Goal: Information Seeking & Learning: Learn about a topic

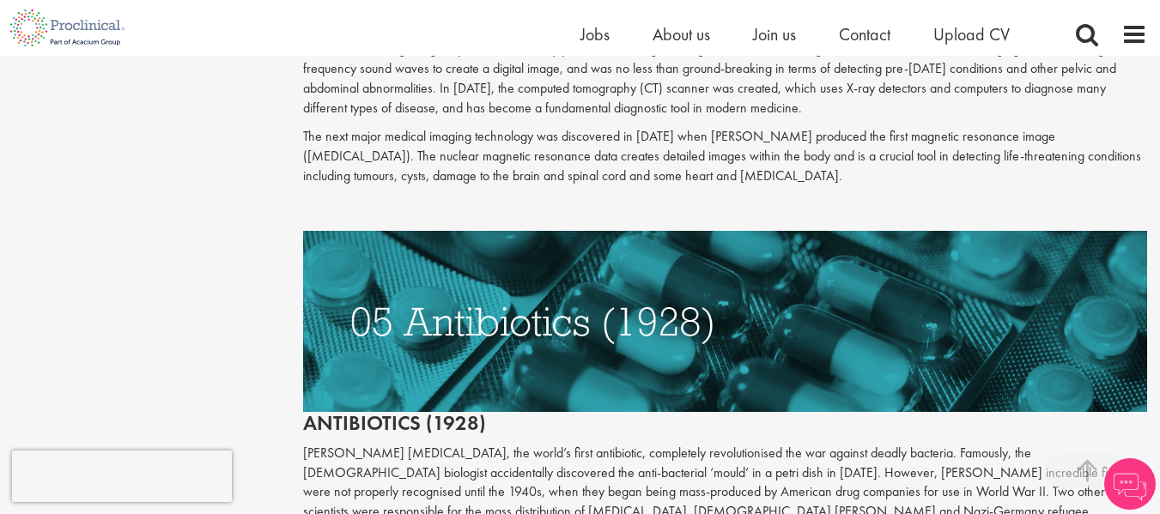
click at [1002, 52] on div "Home Jobs About us Join us Contact Upload CV" at bounding box center [817, 38] width 472 height 34
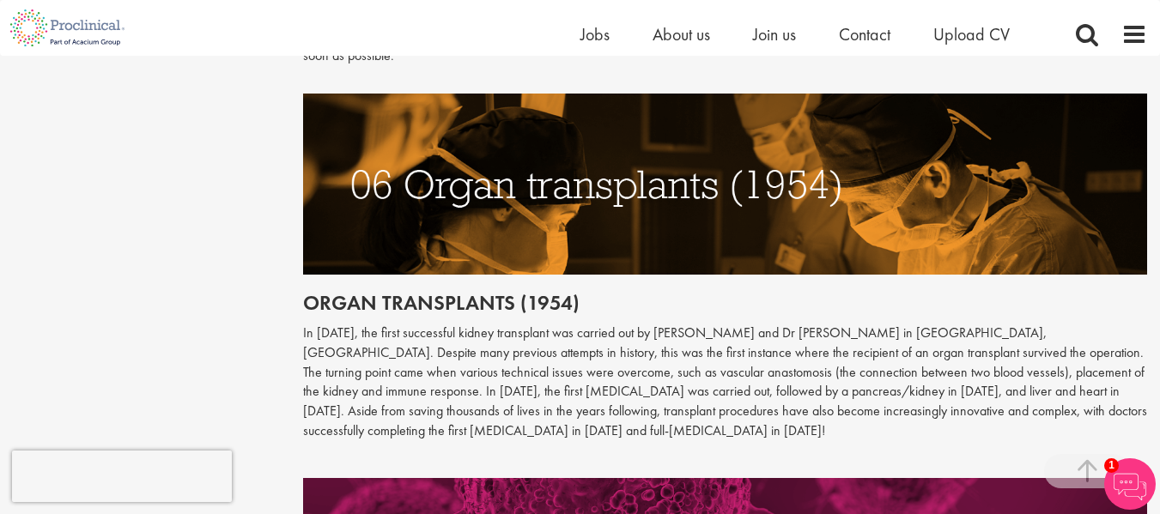
scroll to position [2763, 0]
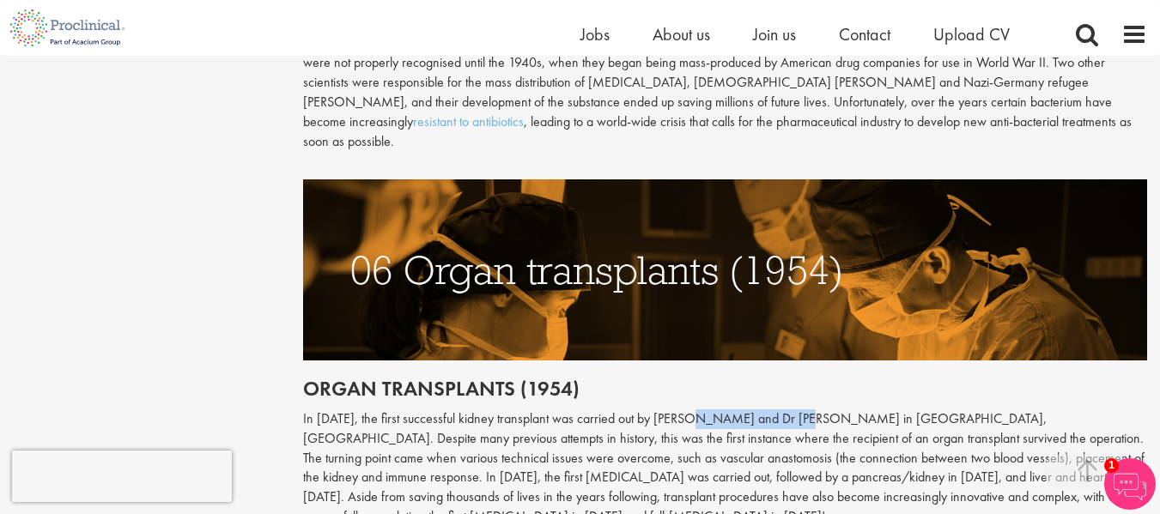
drag, startPoint x: 699, startPoint y: 361, endPoint x: 800, endPoint y: 359, distance: 100.5
click at [800, 410] on p "In [DATE], the first successful kidney transplant was carried out by [PERSON_NA…" at bounding box center [725, 469] width 844 height 118
copy p "[PERSON_NAME]"
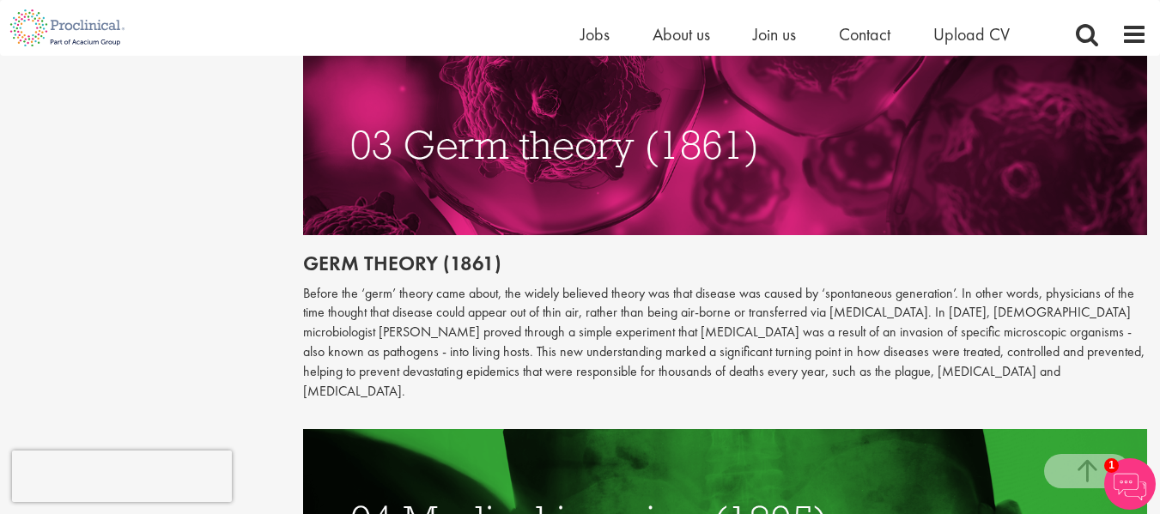
scroll to position [1217, 0]
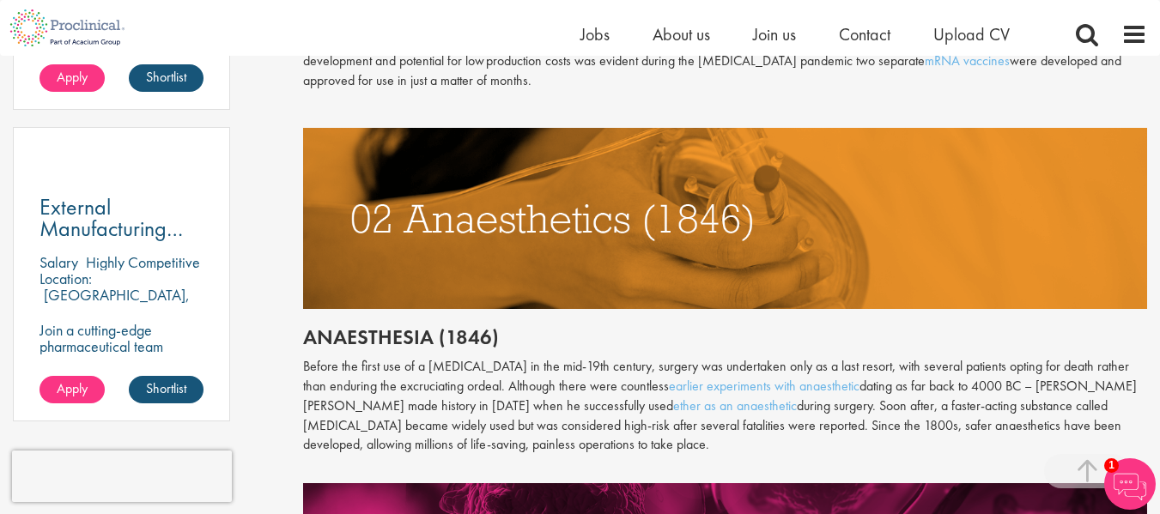
click at [465, 363] on p "Before the first use of a [MEDICAL_DATA] in the mid-19th century, surgery was u…" at bounding box center [725, 406] width 844 height 98
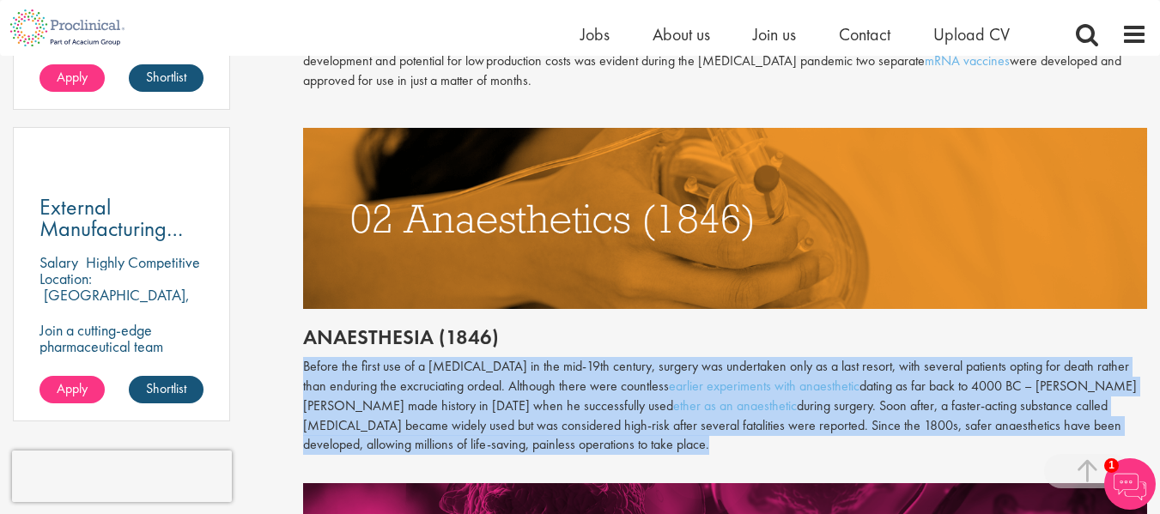
click at [465, 363] on p "Before the first use of a [MEDICAL_DATA] in the mid-19th century, surgery was u…" at bounding box center [725, 406] width 844 height 98
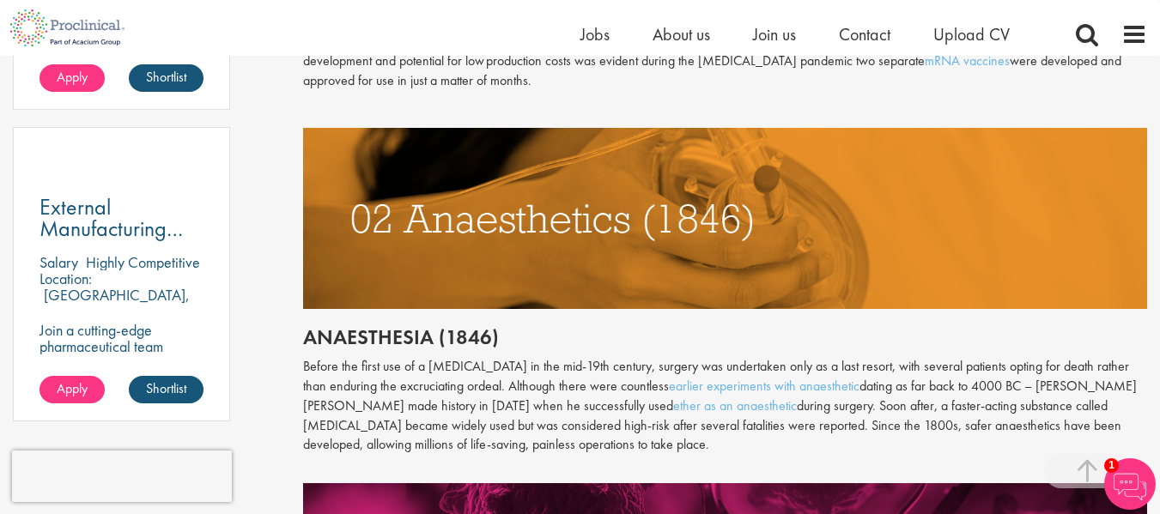
click at [494, 326] on h2 "Anaesthesia (1846)" at bounding box center [725, 337] width 844 height 22
drag, startPoint x: 489, startPoint y: 319, endPoint x: 444, endPoint y: 318, distance: 45.5
click at [444, 326] on h2 "Anaesthesia (1846)" at bounding box center [725, 337] width 844 height 22
click at [493, 326] on h2 "Anaesthesia (1846)" at bounding box center [725, 337] width 844 height 22
drag, startPoint x: 483, startPoint y: 315, endPoint x: 307, endPoint y: 314, distance: 176.0
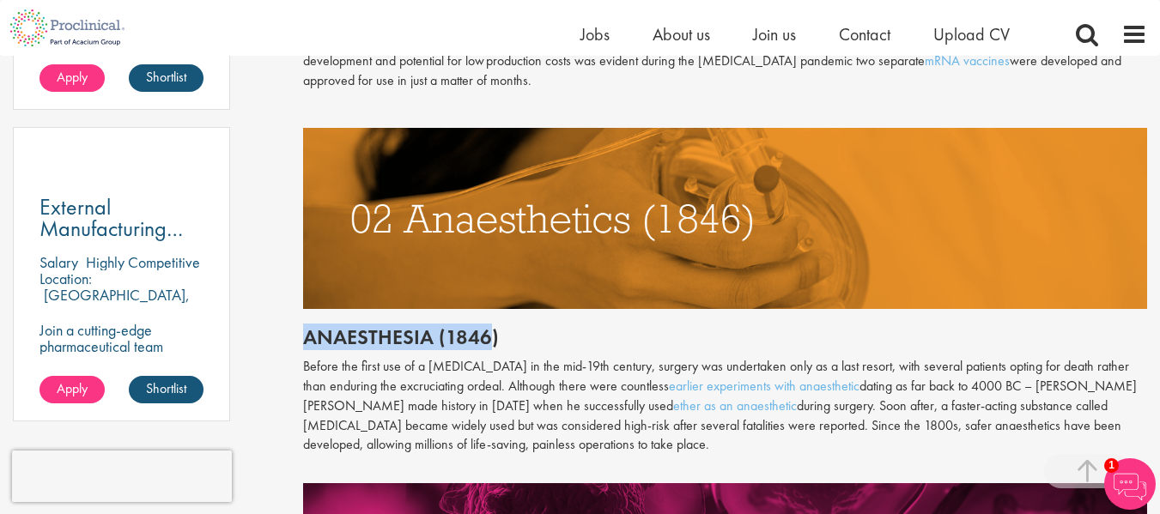
click at [307, 326] on h2 "Anaesthesia (1846)" at bounding box center [725, 337] width 844 height 22
drag, startPoint x: 549, startPoint y: 326, endPoint x: 558, endPoint y: 283, distance: 44.8
click at [549, 326] on h2 "Anaesthesia (1846)" at bounding box center [725, 337] width 844 height 22
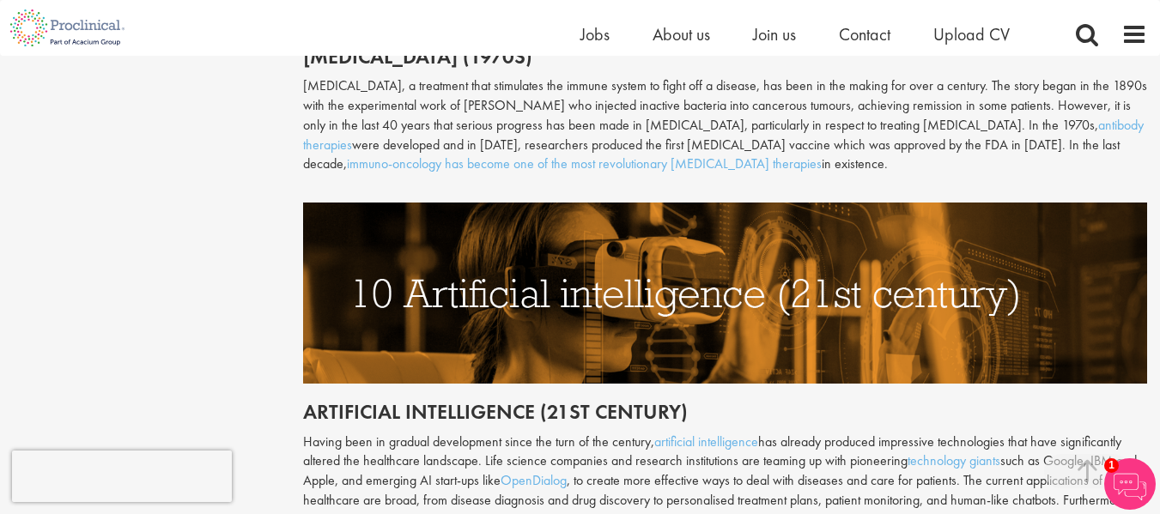
scroll to position [4308, 0]
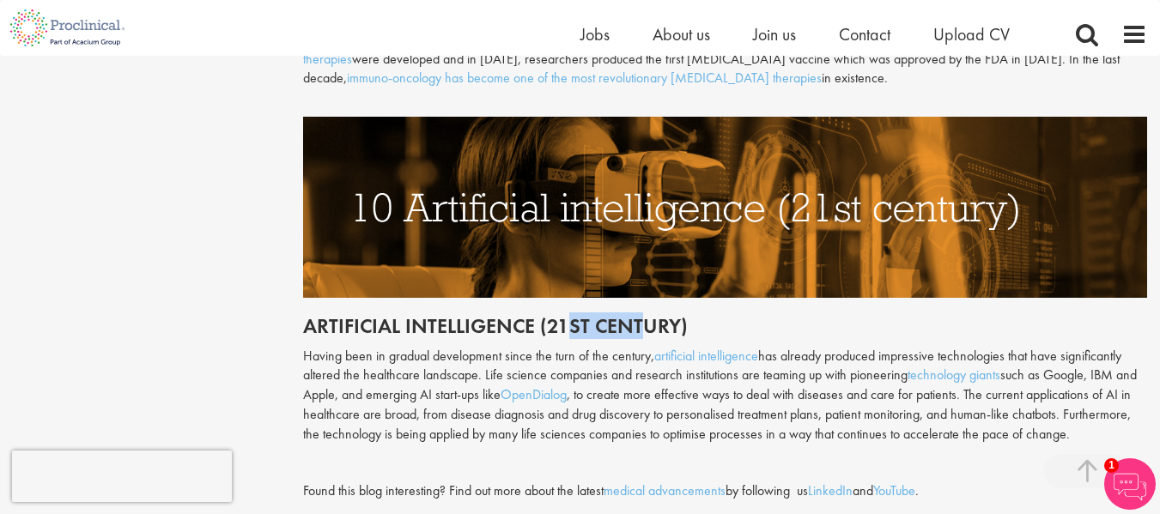
drag, startPoint x: 646, startPoint y: 277, endPoint x: 566, endPoint y: 279, distance: 79.9
click at [566, 315] on h2 "Artificial intelligence (21st century)" at bounding box center [725, 326] width 844 height 22
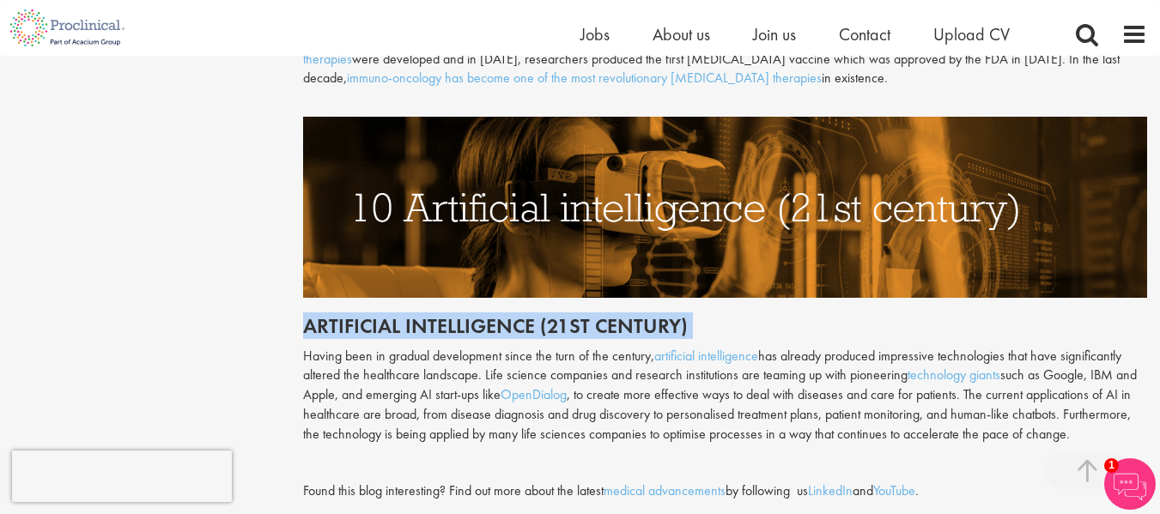
click at [566, 315] on h2 "Artificial intelligence (21st century)" at bounding box center [725, 326] width 844 height 22
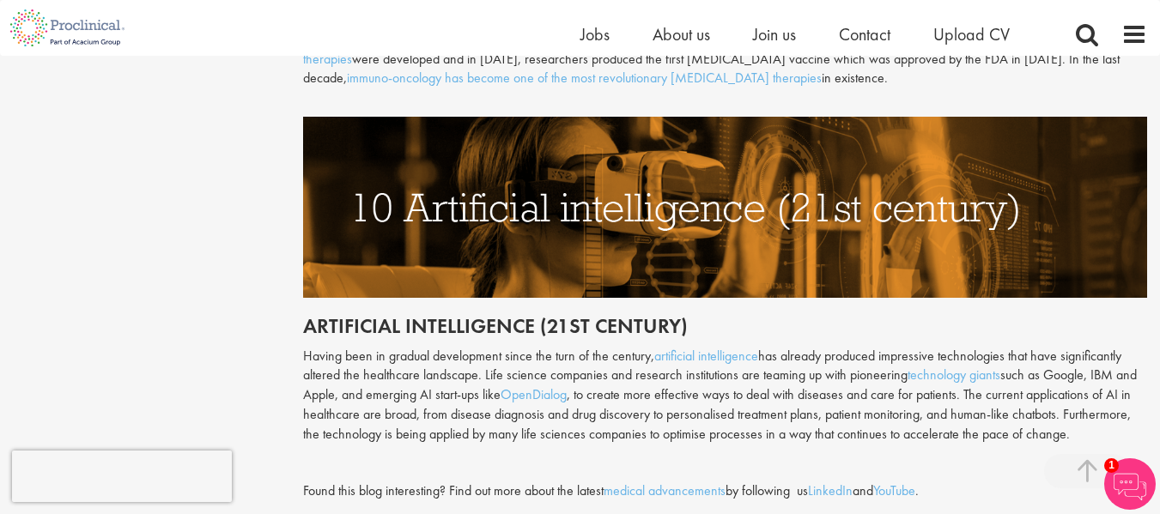
click at [576, 347] on p "Having been in gradual development since the turn of the century, artificial in…" at bounding box center [725, 396] width 844 height 98
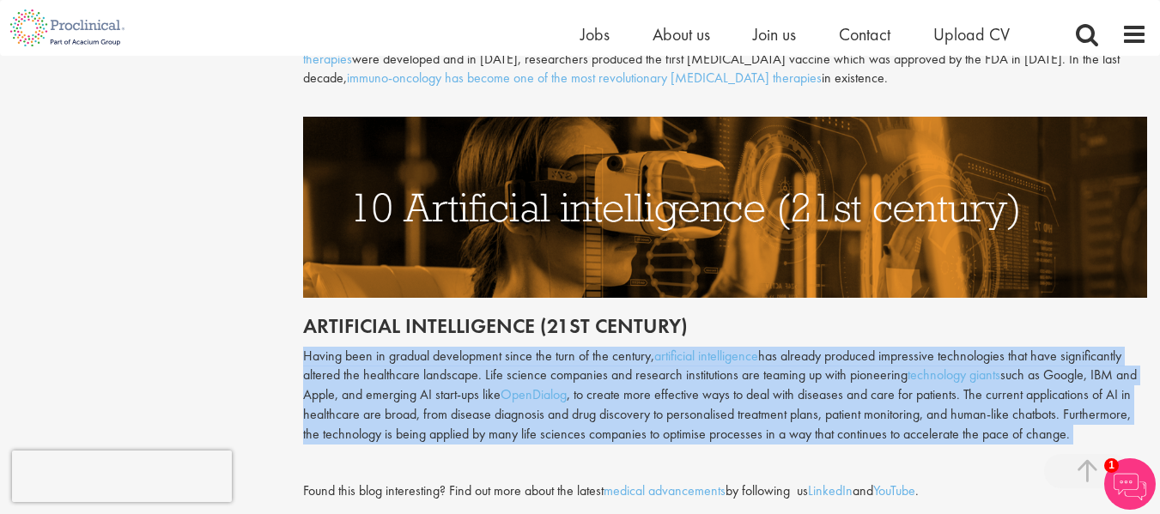
click at [576, 347] on p "Having been in gradual development since the turn of the century, artificial in…" at bounding box center [725, 396] width 844 height 98
click at [577, 347] on p "Having been in gradual development since the turn of the century, artificial in…" at bounding box center [725, 396] width 844 height 98
click at [595, 347] on p "Having been in gradual development since the turn of the century, artificial in…" at bounding box center [725, 396] width 844 height 98
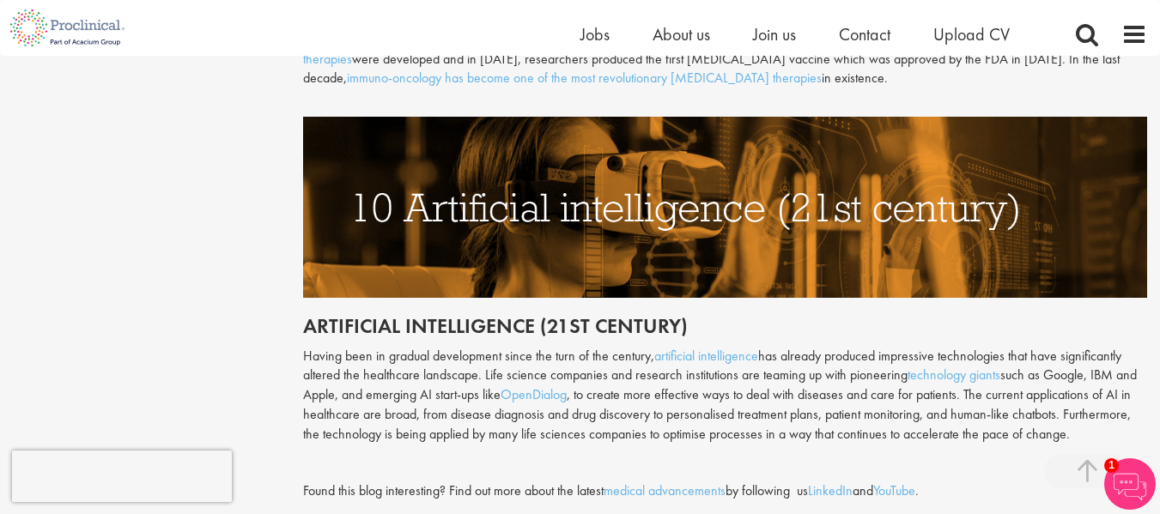
drag, startPoint x: 625, startPoint y: 400, endPoint x: 613, endPoint y: 370, distance: 32.4
click at [613, 370] on p "Having been in gradual development since the turn of the century, artificial in…" at bounding box center [725, 396] width 844 height 98
click at [612, 370] on p "Having been in gradual development since the turn of the century, artificial in…" at bounding box center [725, 396] width 844 height 98
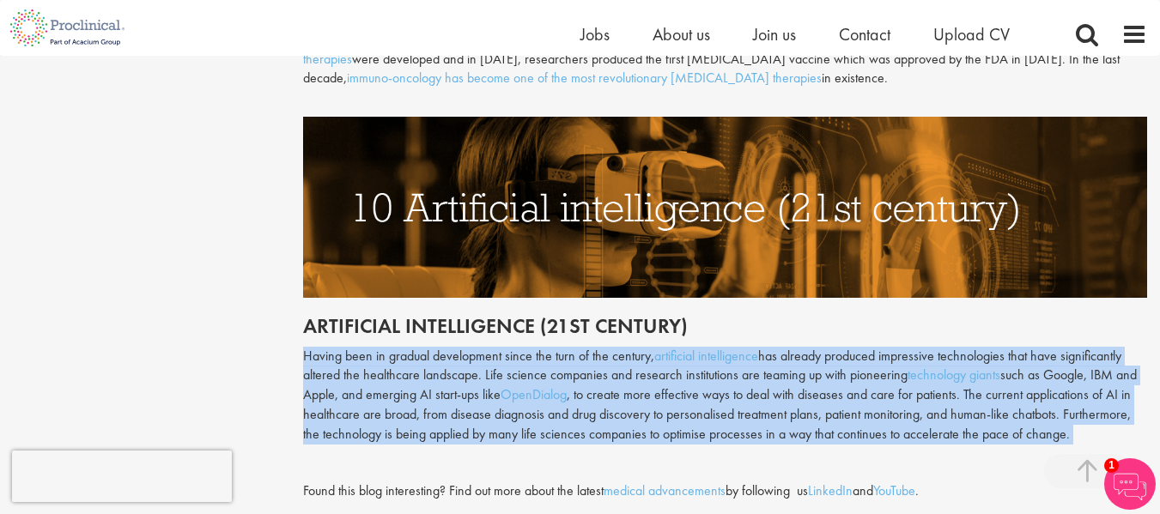
click at [612, 370] on p "Having been in gradual development since the turn of the century, artificial in…" at bounding box center [725, 396] width 844 height 98
drag, startPoint x: 604, startPoint y: 376, endPoint x: 604, endPoint y: 386, distance: 9.4
click at [604, 386] on p "Having been in gradual development since the turn of the century, artificial in…" at bounding box center [725, 396] width 844 height 98
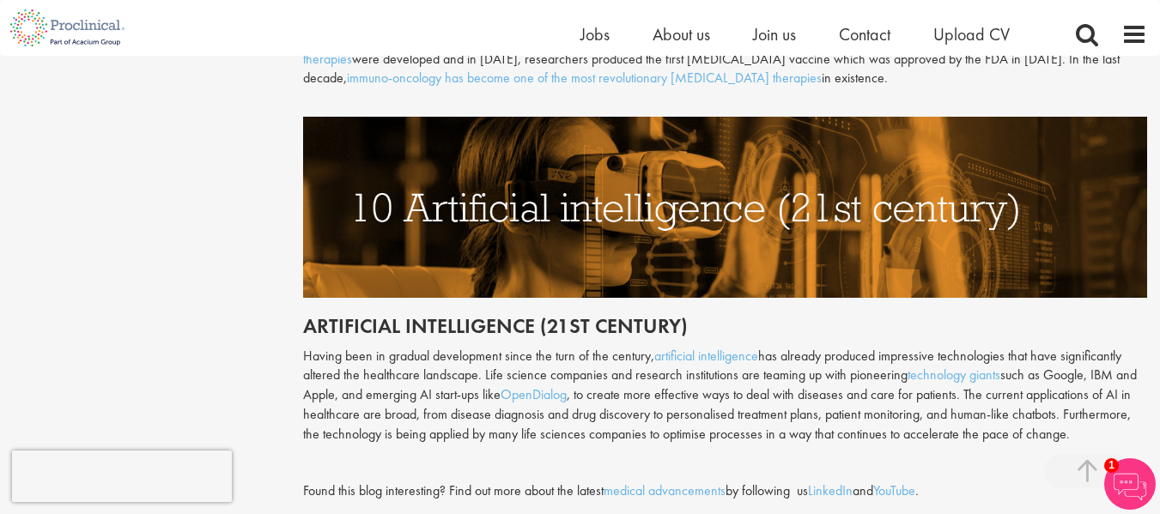
click at [1108, 480] on img at bounding box center [1130, 485] width 52 height 52
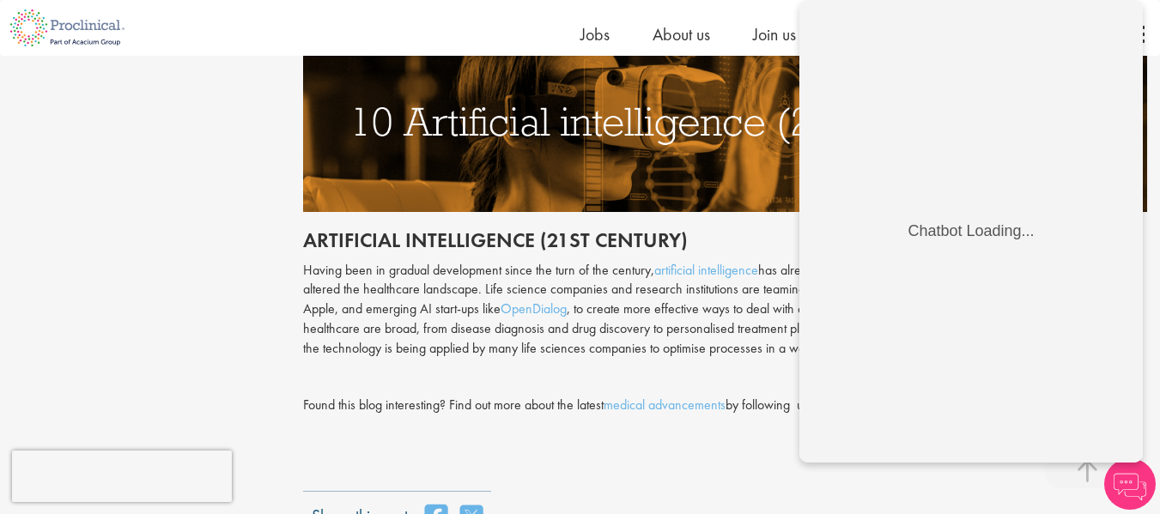
scroll to position [4480, 0]
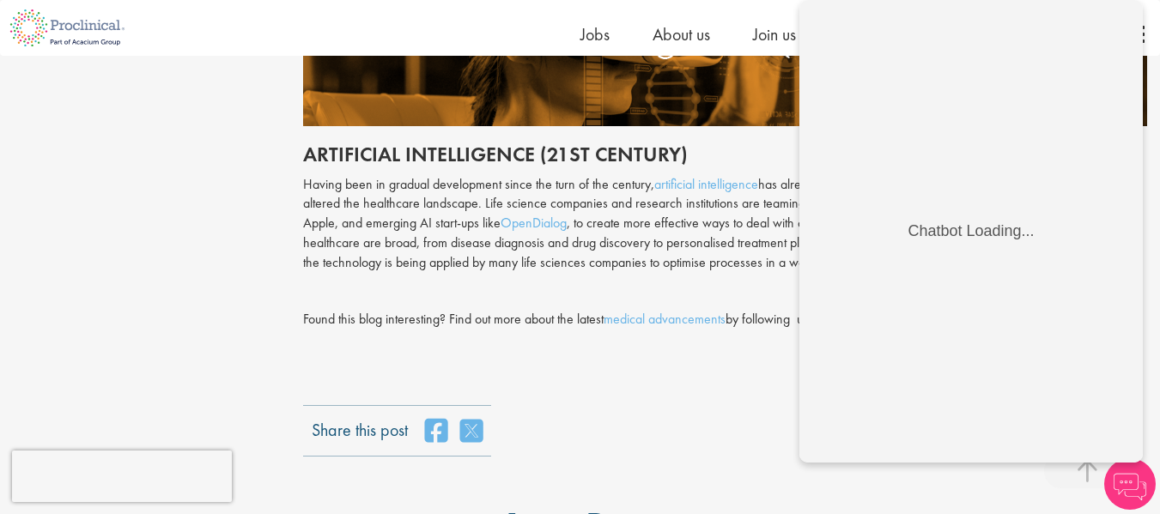
click at [641, 405] on div "Share this post" at bounding box center [725, 431] width 844 height 52
click at [656, 405] on div "Share this post" at bounding box center [725, 431] width 844 height 52
click at [1150, 487] on img at bounding box center [1130, 485] width 52 height 52
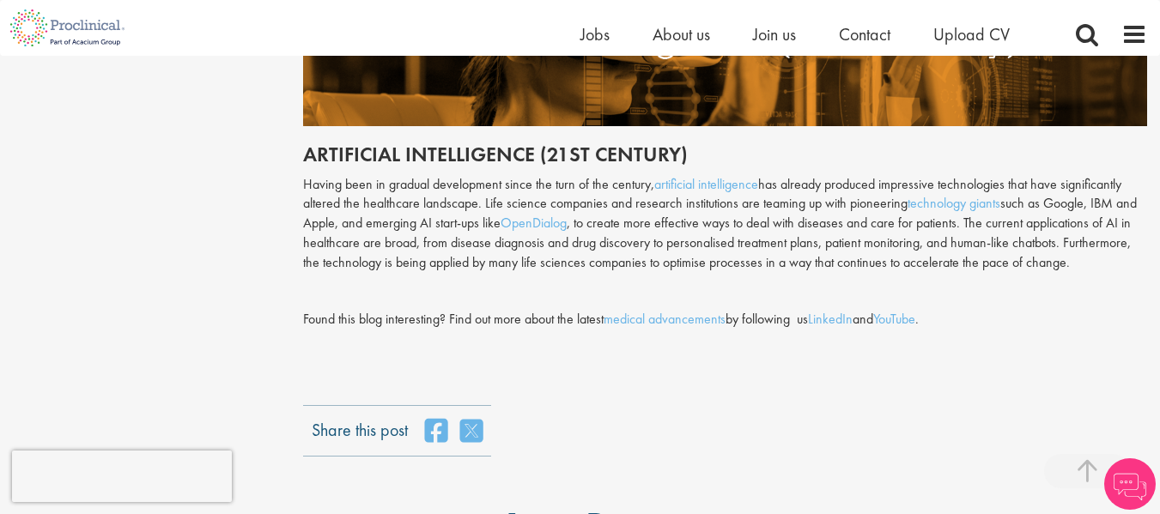
click at [1150, 486] on img at bounding box center [1130, 485] width 52 height 52
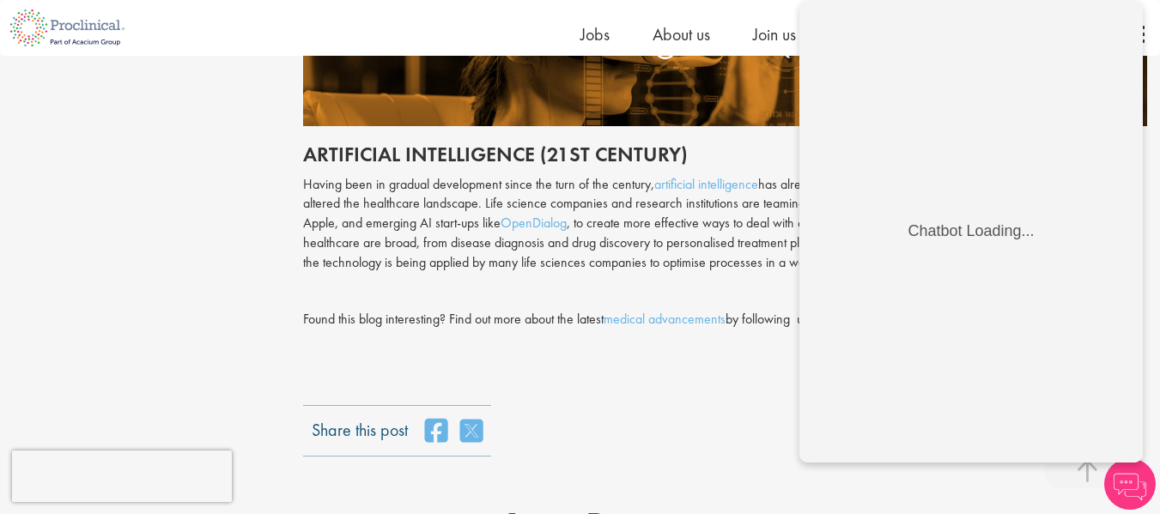
click at [1143, 492] on img at bounding box center [1130, 485] width 52 height 52
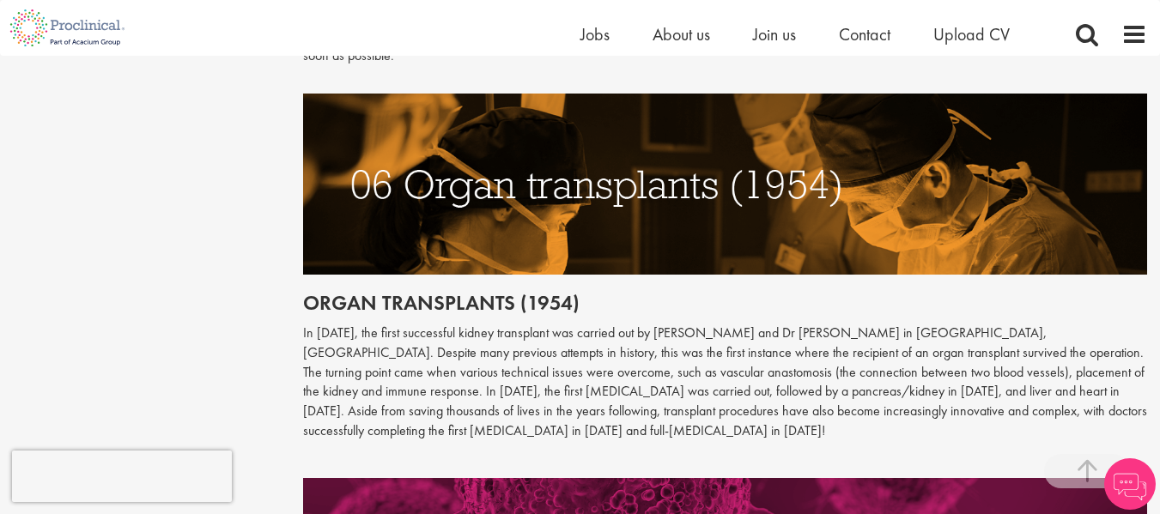
scroll to position [2505, 0]
